Goal: Transaction & Acquisition: Purchase product/service

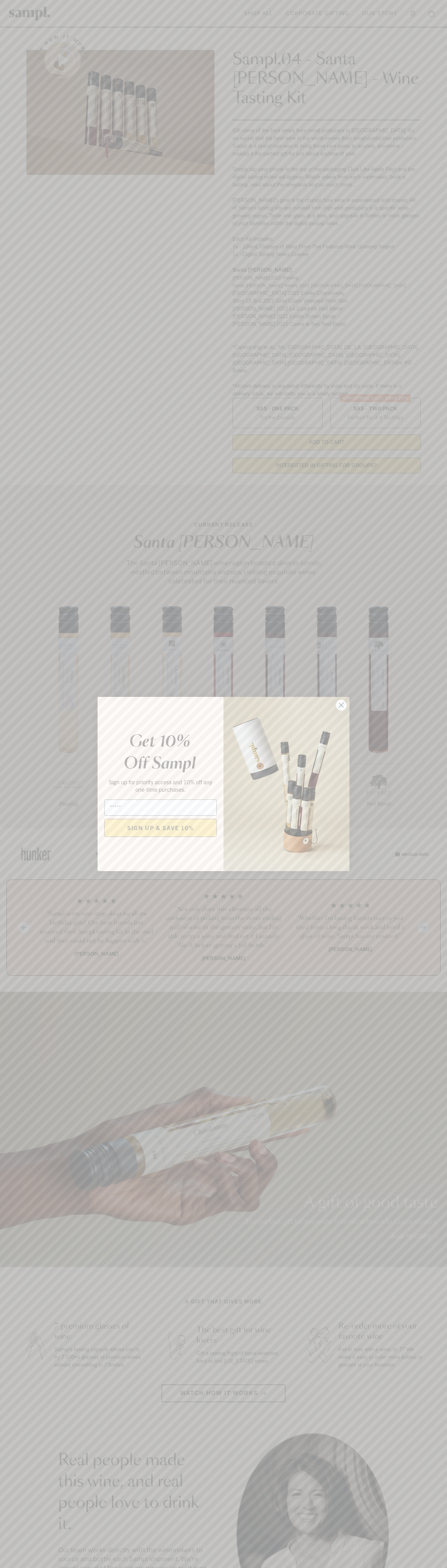
click at [341, 705] on icon "Close dialog" at bounding box center [341, 705] width 4 height 4
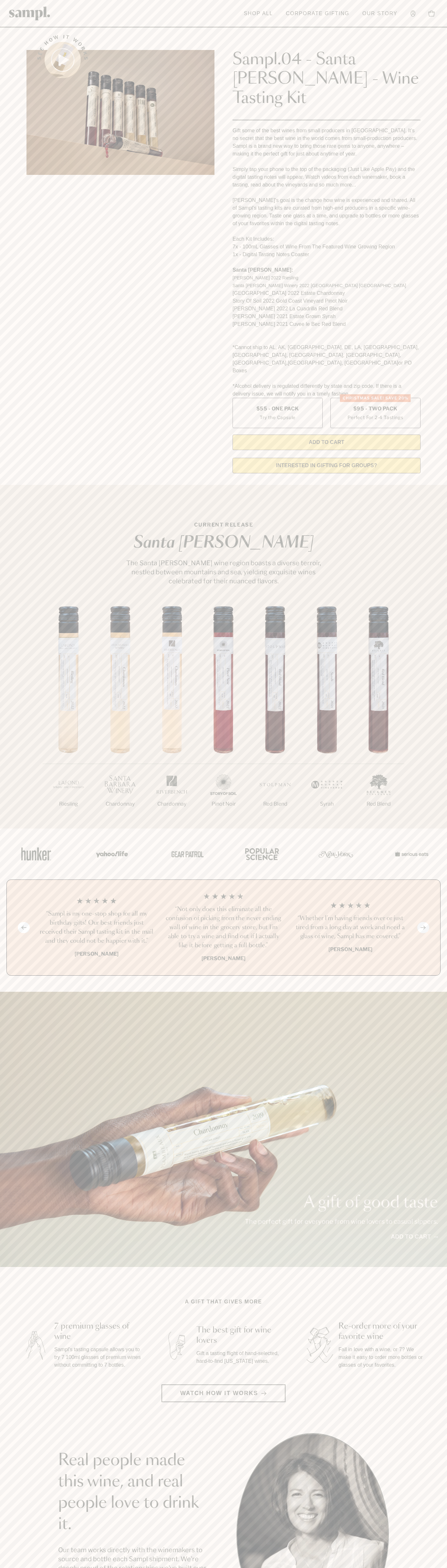
click at [67, 1] on header "Toggle navigation menu Shop All Corporate Gifting Our Story Account Story Shop …" at bounding box center [224, 13] width 447 height 27
click at [431, 1241] on main "See how it works Sampl.04 - Santa [PERSON_NAME] - Wine Tasting Kit Gift some of…" at bounding box center [224, 1229] width 447 height 2458
click at [2, 1567] on html "Skip to main content Toggle navigation menu Shop All Corporate Gifting Our Stor…" at bounding box center [224, 1304] width 447 height 2608
click at [10, 1328] on section "A gift that gives more 7 premium glasses of wine Sampl's tasting capsule allows…" at bounding box center [224, 1349] width 447 height 104
click at [375, 398] on label "Christmas SALE! Save 20% $95 - Two Pack Perfect For 2-4 Tastings" at bounding box center [375, 413] width 90 height 30
